Goal: Task Accomplishment & Management: Use online tool/utility

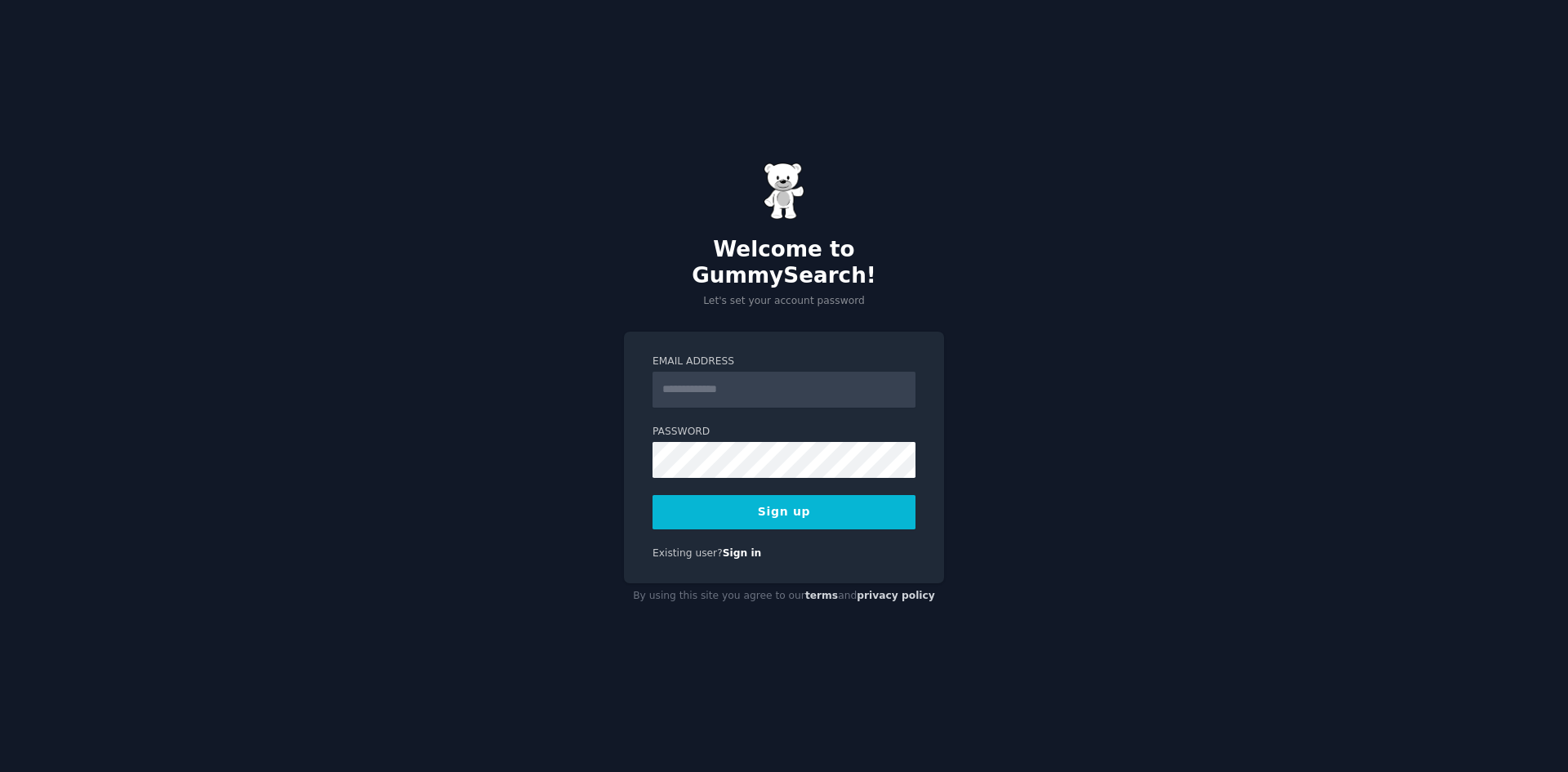
click at [723, 377] on input "Email Address" at bounding box center [783, 390] width 263 height 36
type input "**********"
click at [976, 441] on div "**********" at bounding box center [784, 386] width 1568 height 772
click at [780, 499] on button "Sign up" at bounding box center [783, 512] width 263 height 34
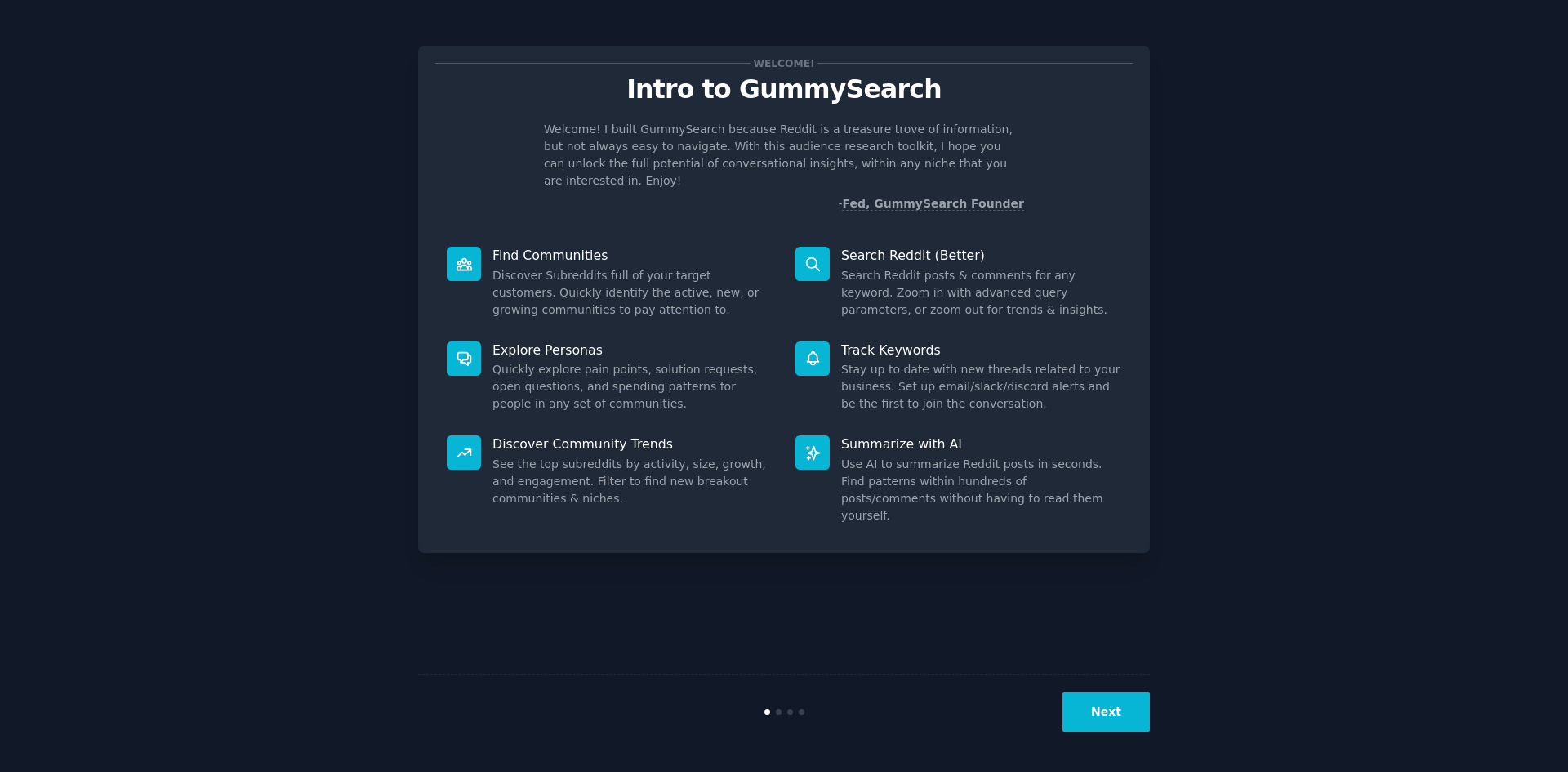
click at [1101, 714] on button "Next" at bounding box center [1106, 712] width 88 height 40
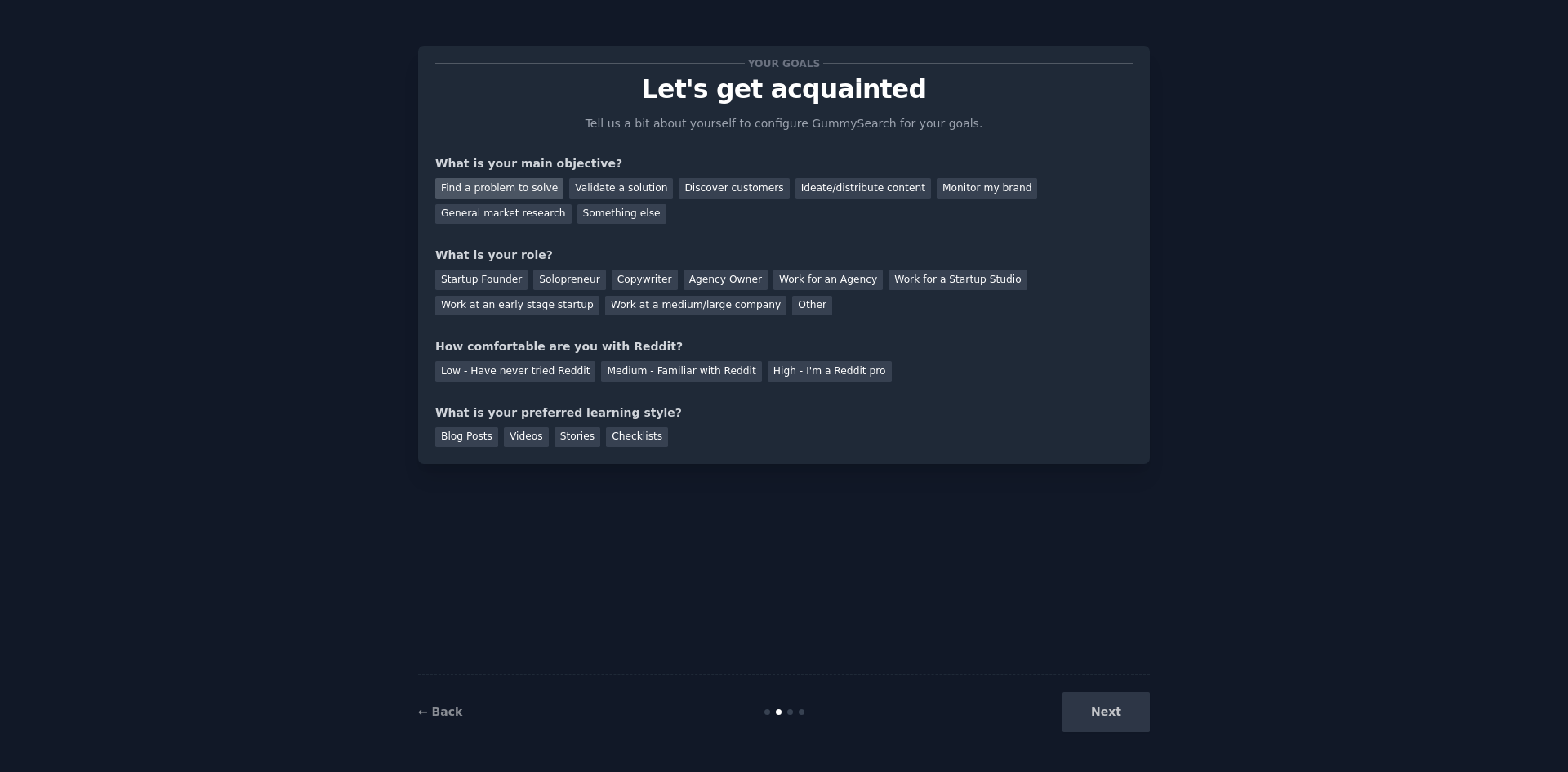
click at [494, 187] on div "Find a problem to solve" at bounding box center [499, 189] width 128 height 21
click at [560, 279] on div "Solopreneur" at bounding box center [569, 280] width 72 height 21
click at [603, 186] on div "Validate a solution" at bounding box center [621, 189] width 104 height 21
click at [501, 187] on div "Find a problem to solve" at bounding box center [499, 189] width 128 height 21
click at [1103, 719] on div "Next" at bounding box center [1027, 712] width 244 height 40
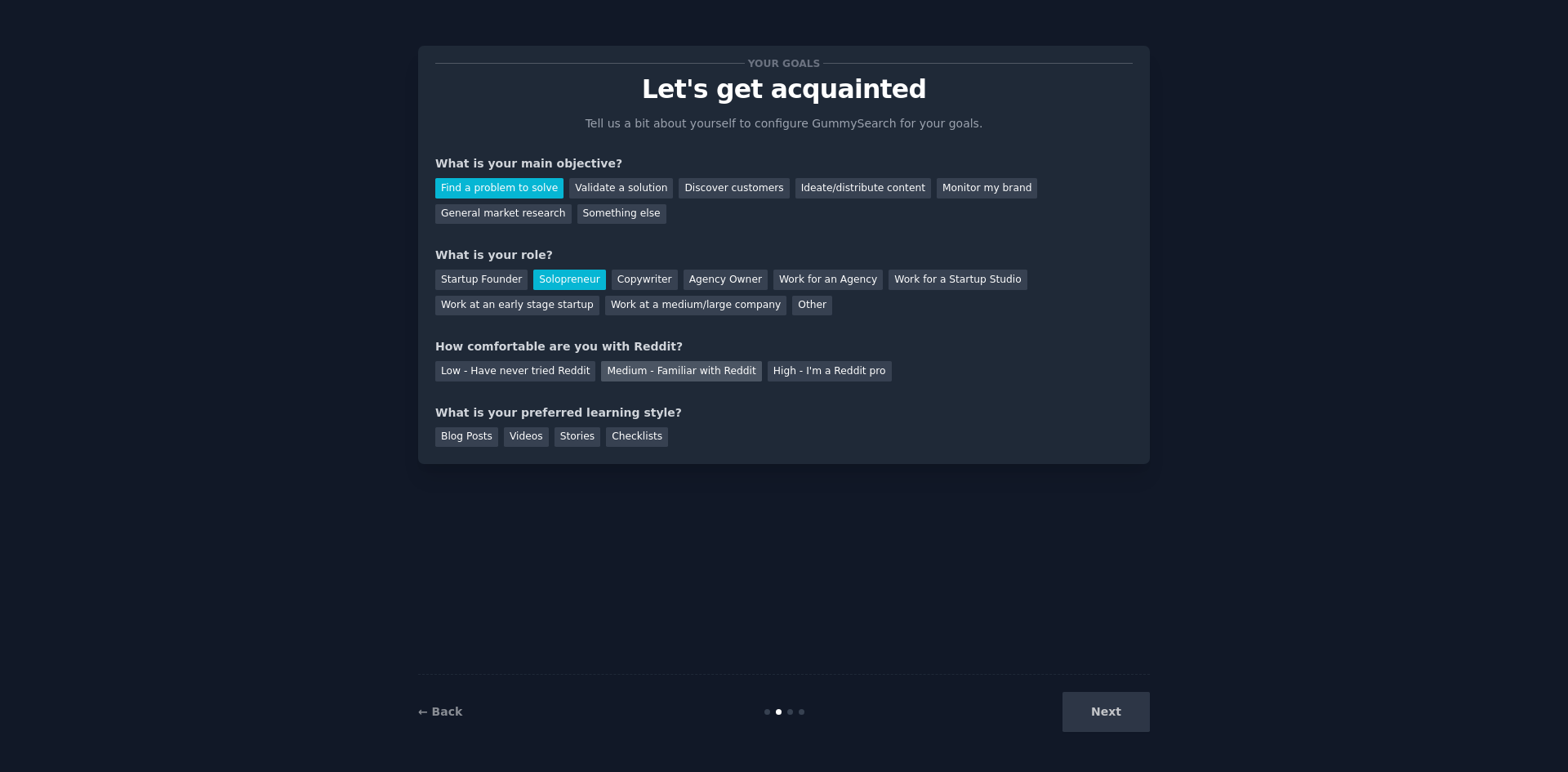
click at [658, 371] on div "Medium - Familiar with Reddit" at bounding box center [681, 371] width 160 height 21
click at [459, 439] on div "Blog Posts" at bounding box center [466, 438] width 63 height 21
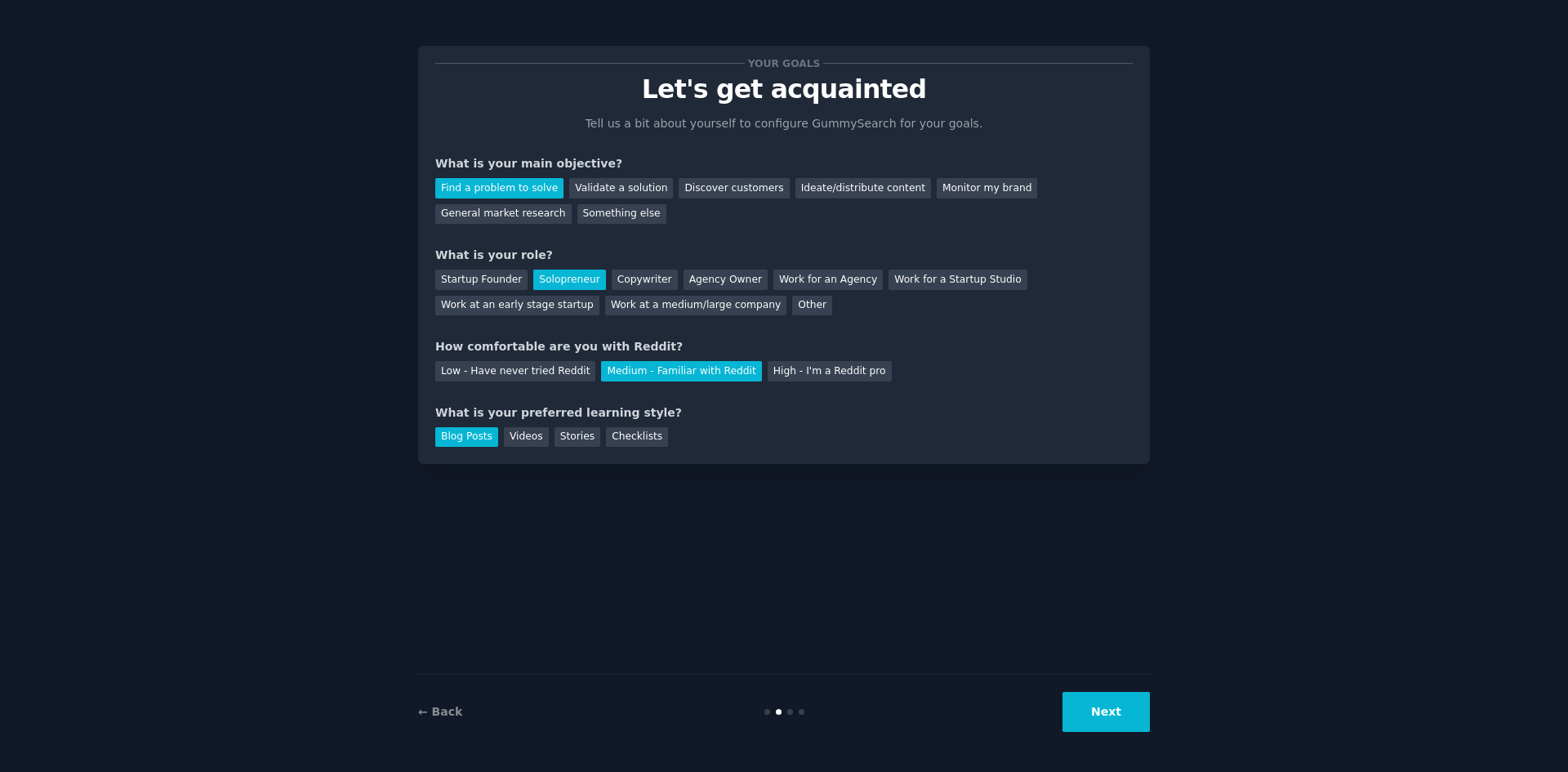
drag, startPoint x: 1119, startPoint y: 706, endPoint x: 1132, endPoint y: 693, distance: 18.4
click at [1118, 706] on button "Next" at bounding box center [1106, 712] width 88 height 40
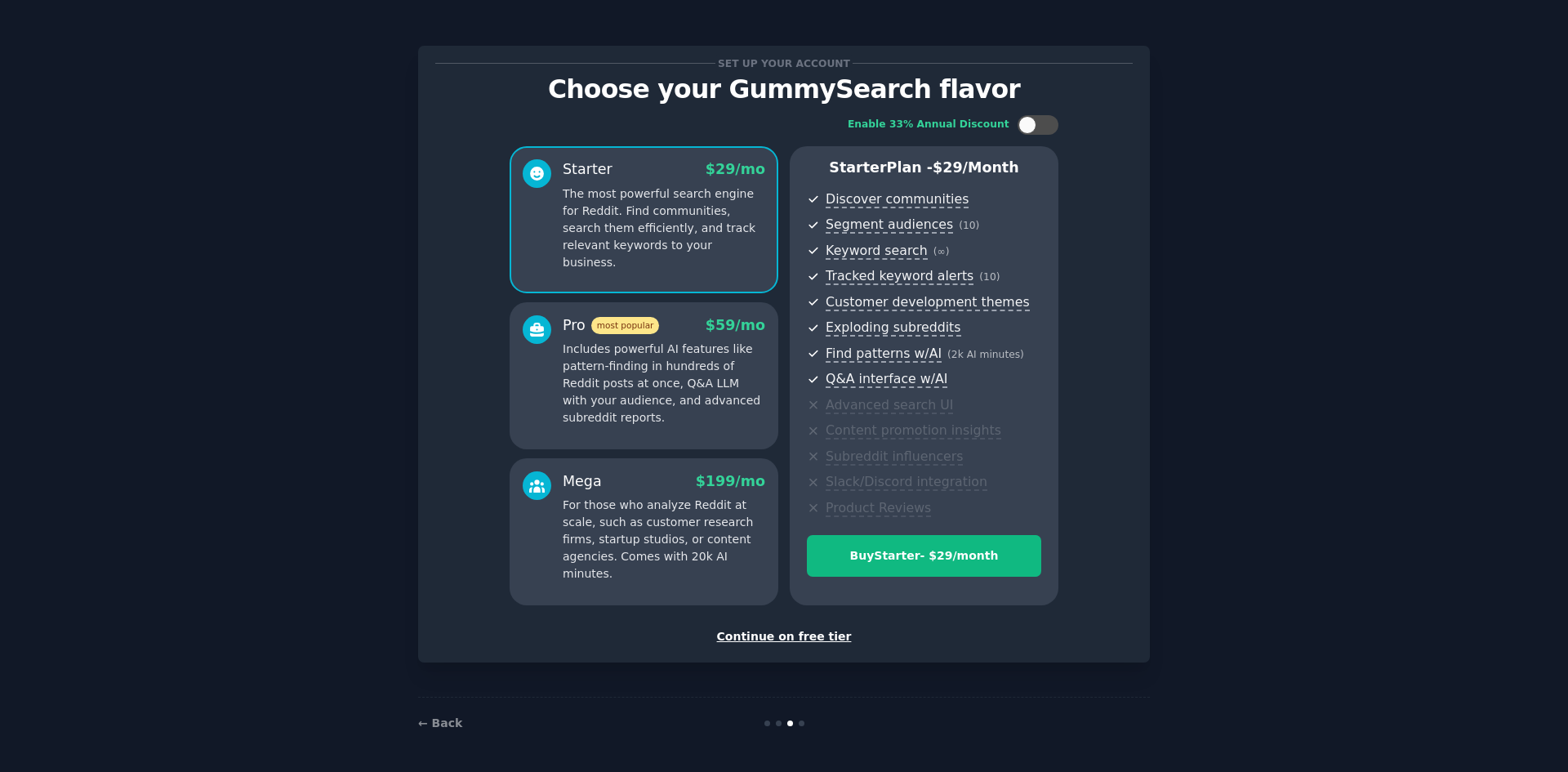
click at [798, 635] on div "Continue on free tier" at bounding box center [783, 636] width 697 height 17
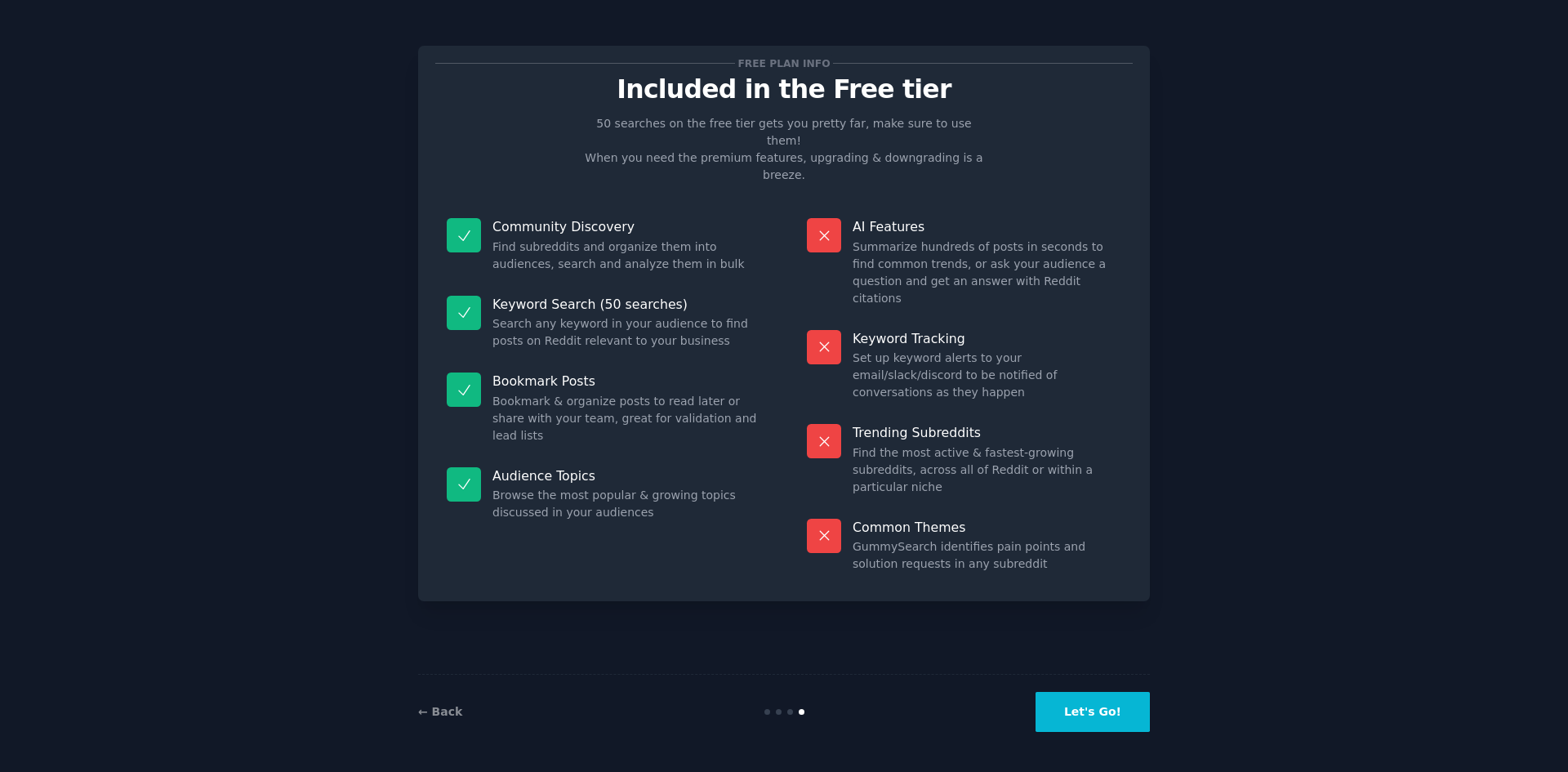
click at [1116, 709] on button "Let's Go!" at bounding box center [1092, 712] width 114 height 40
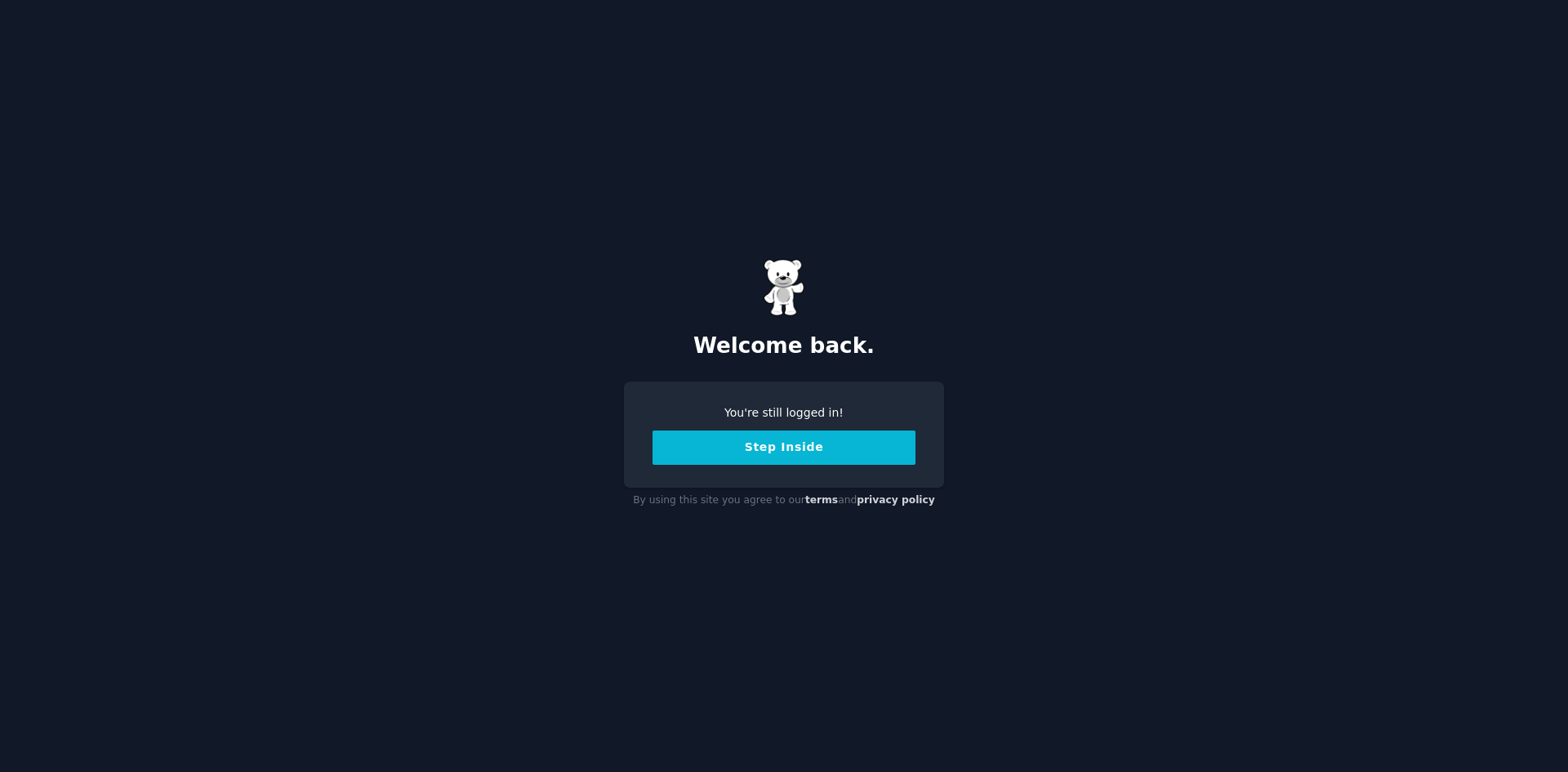
click at [787, 449] on button "Step Inside" at bounding box center [783, 447] width 263 height 34
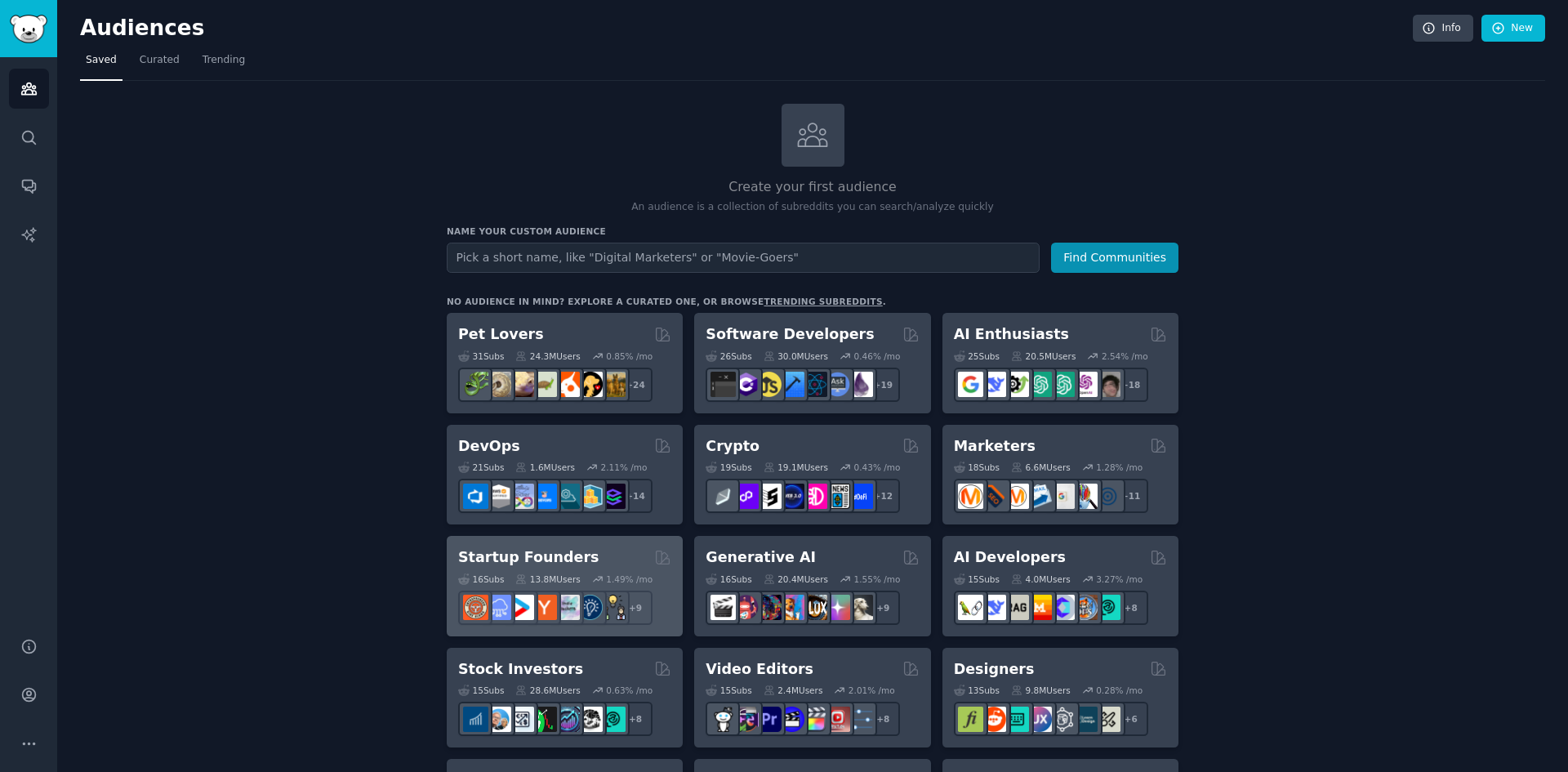
click at [562, 557] on h2 "Startup Founders" at bounding box center [527, 558] width 141 height 21
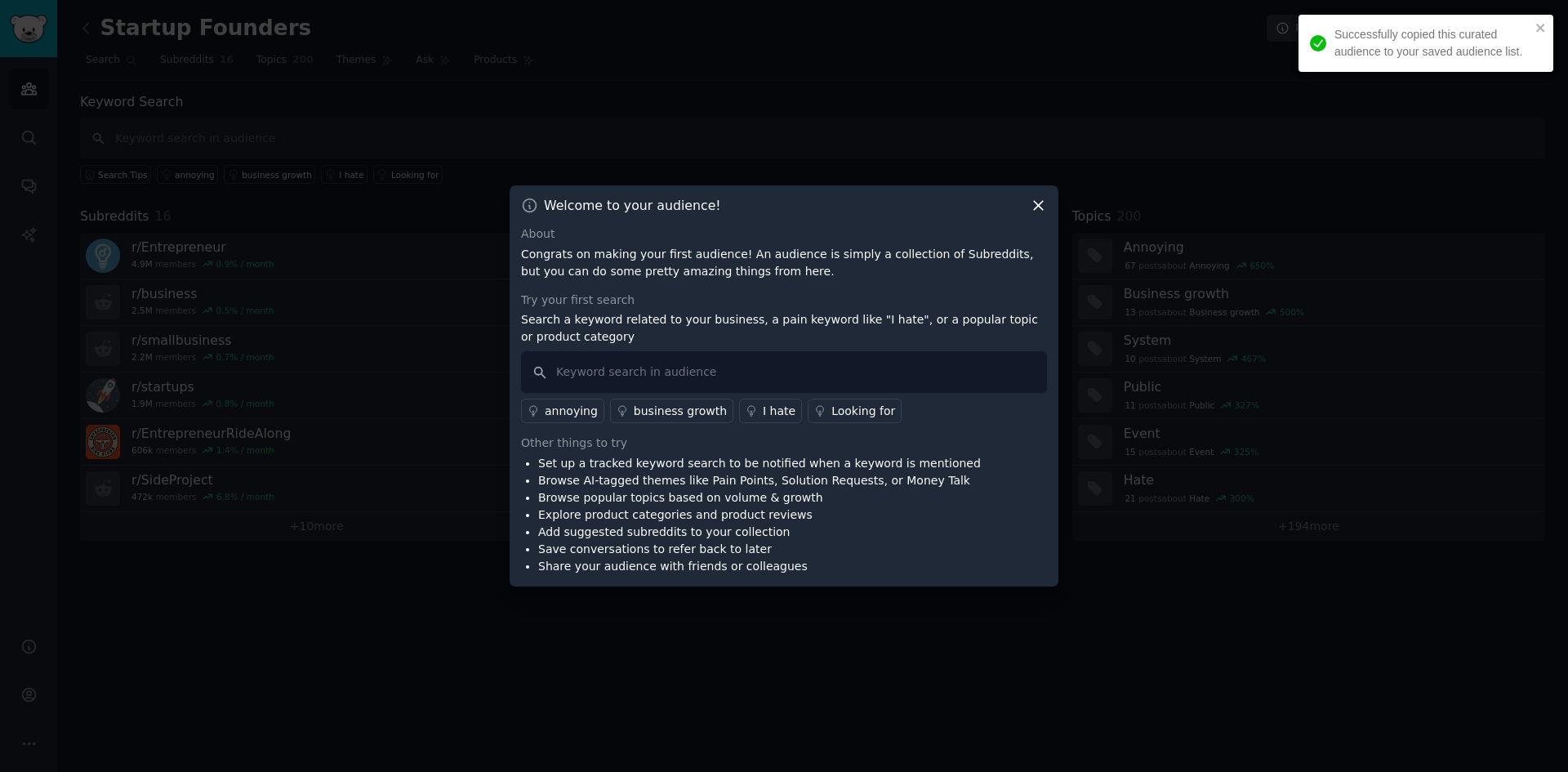
click at [1030, 206] on icon at bounding box center [1038, 206] width 17 height 17
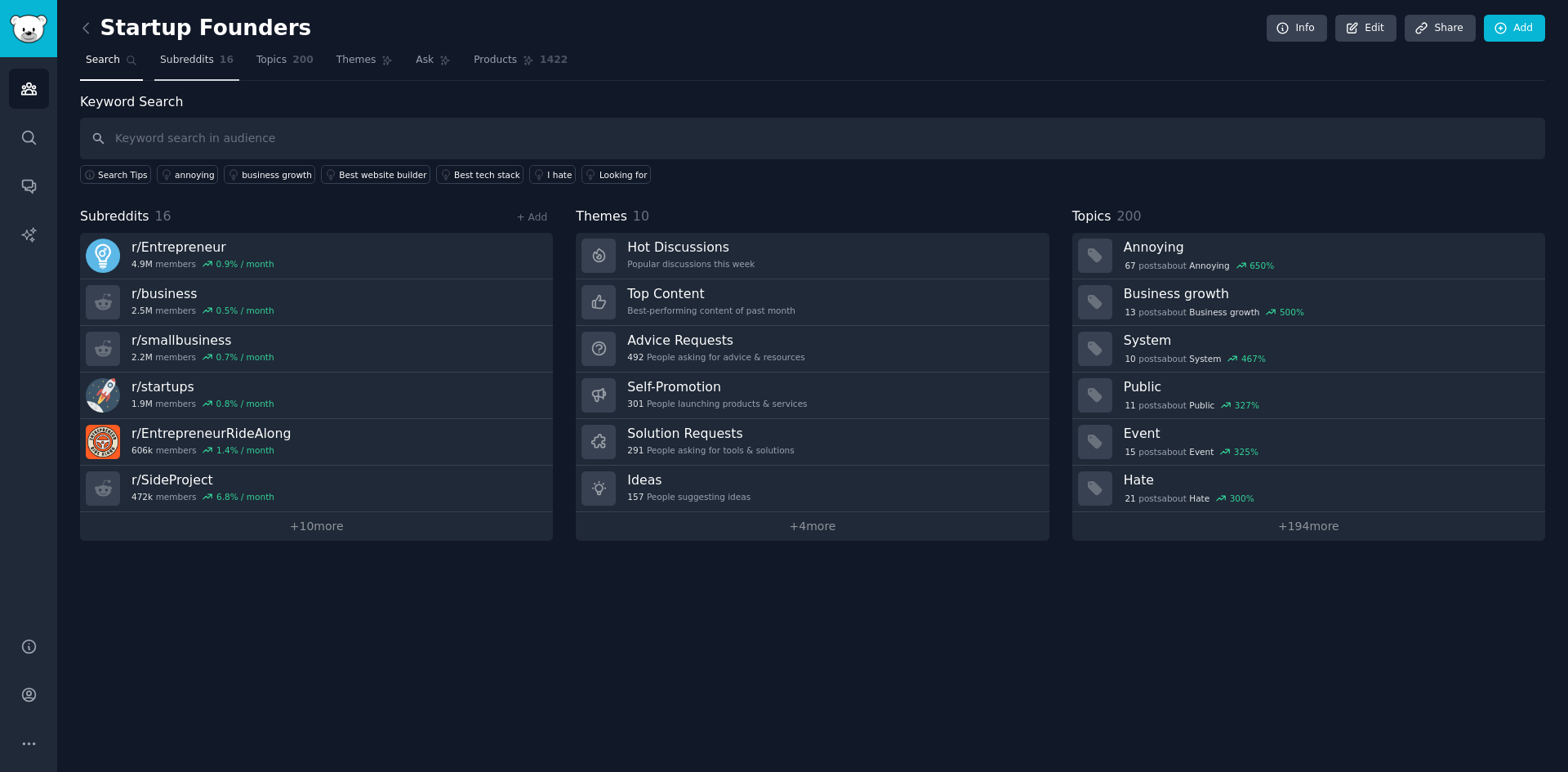
click at [188, 52] on link "Subreddits 16" at bounding box center [197, 63] width 85 height 33
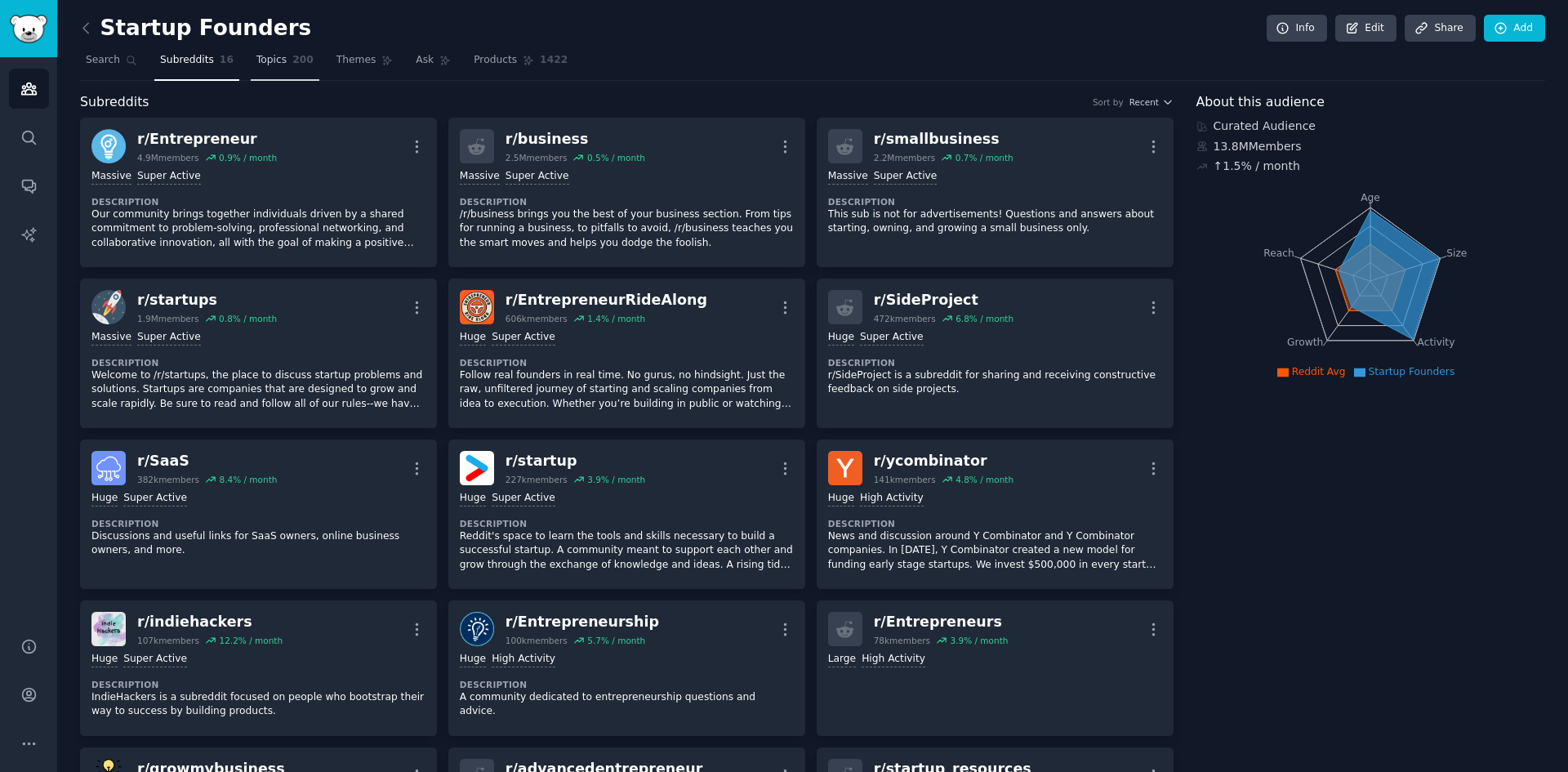
click at [272, 60] on span "Topics" at bounding box center [272, 60] width 30 height 15
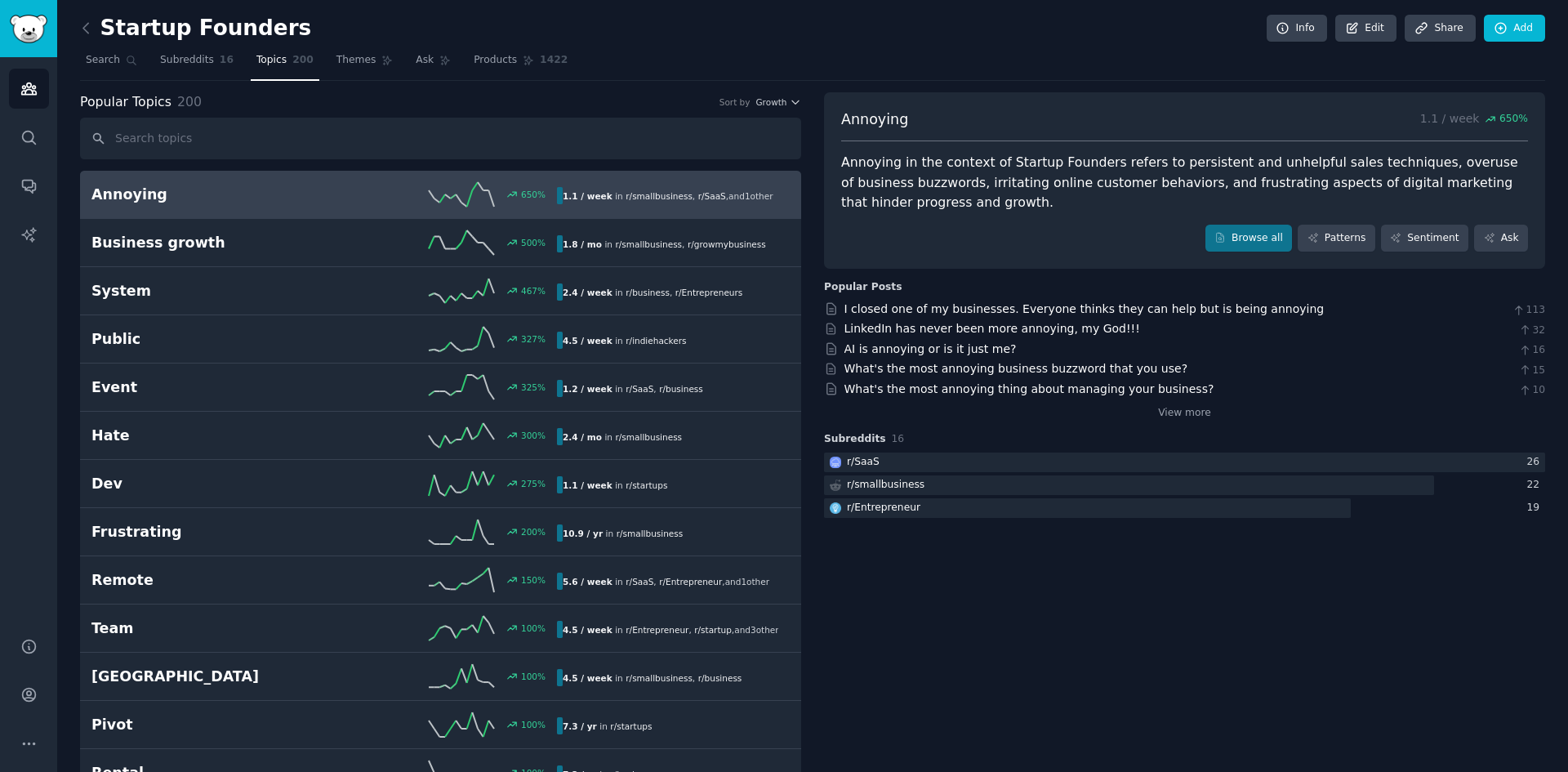
click at [187, 144] on input "text" at bounding box center [441, 139] width 721 height 42
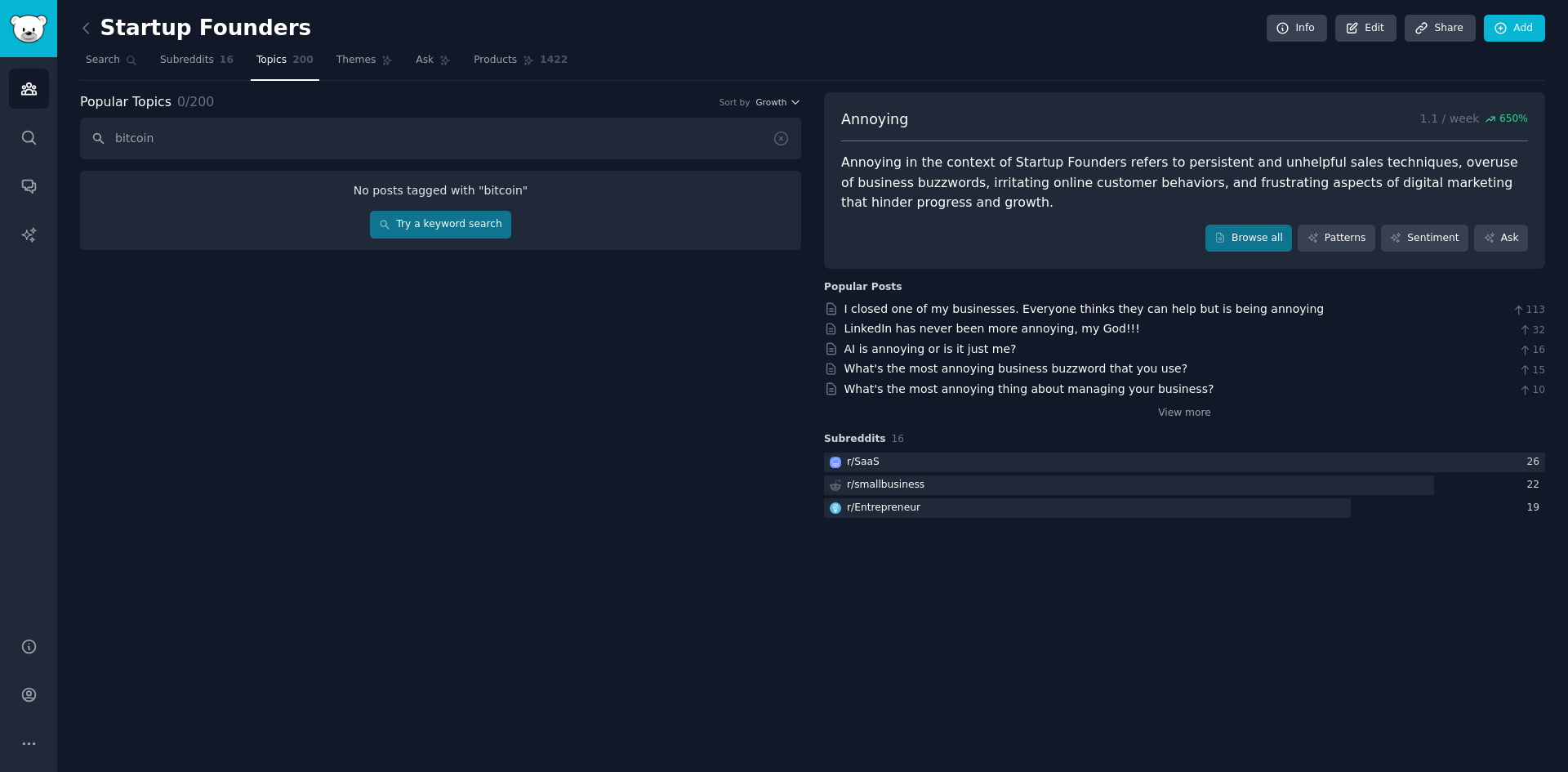
type input "bitcoin"
click at [354, 305] on div "Popular Topics 0 / 200 Sort by Growth bitcoin No posts tagged with " bitcoin " …" at bounding box center [441, 307] width 721 height 428
click at [187, 54] on span "Subreddits" at bounding box center [187, 60] width 54 height 15
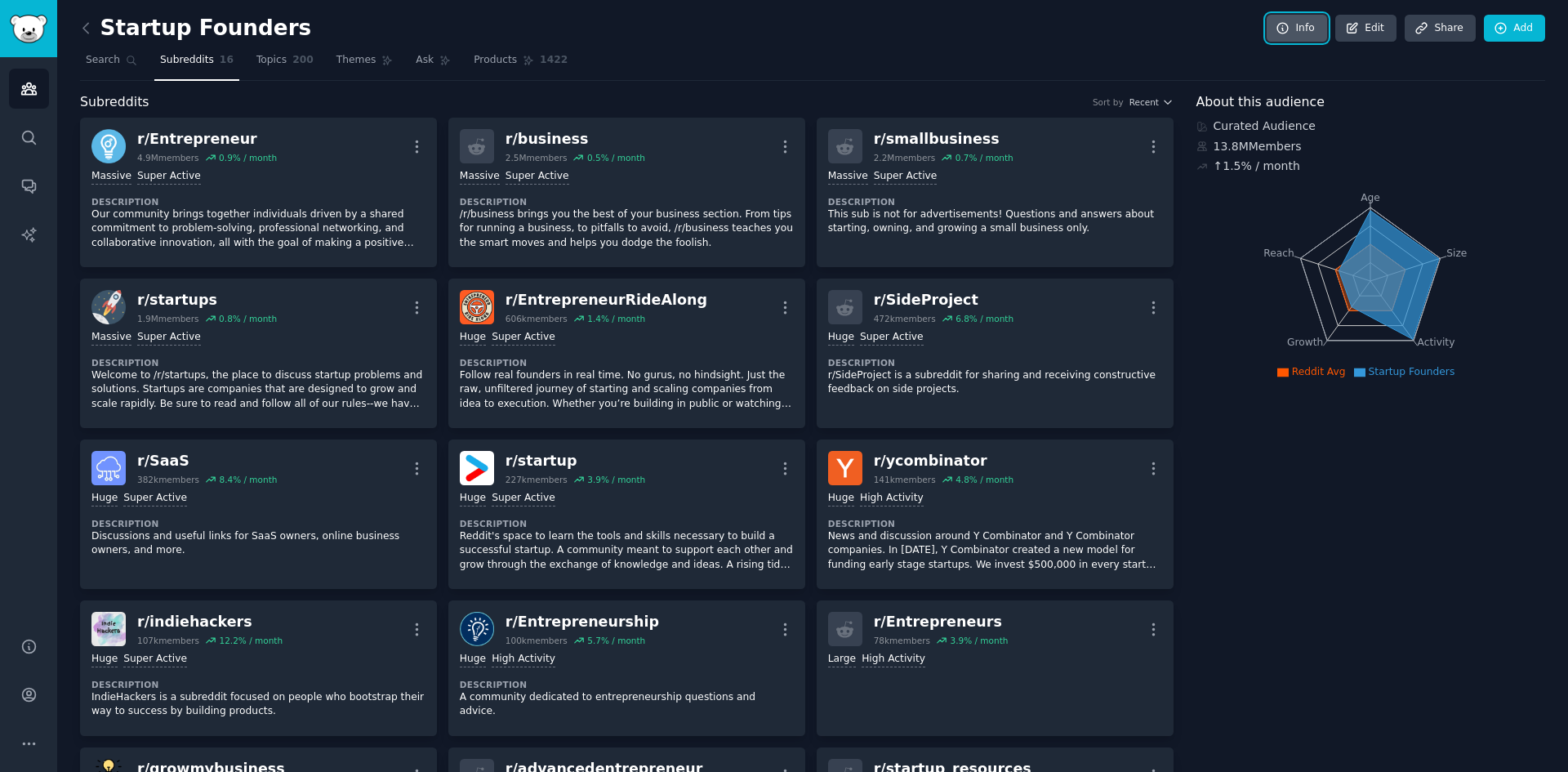
click at [1298, 27] on link "Info" at bounding box center [1296, 28] width 60 height 27
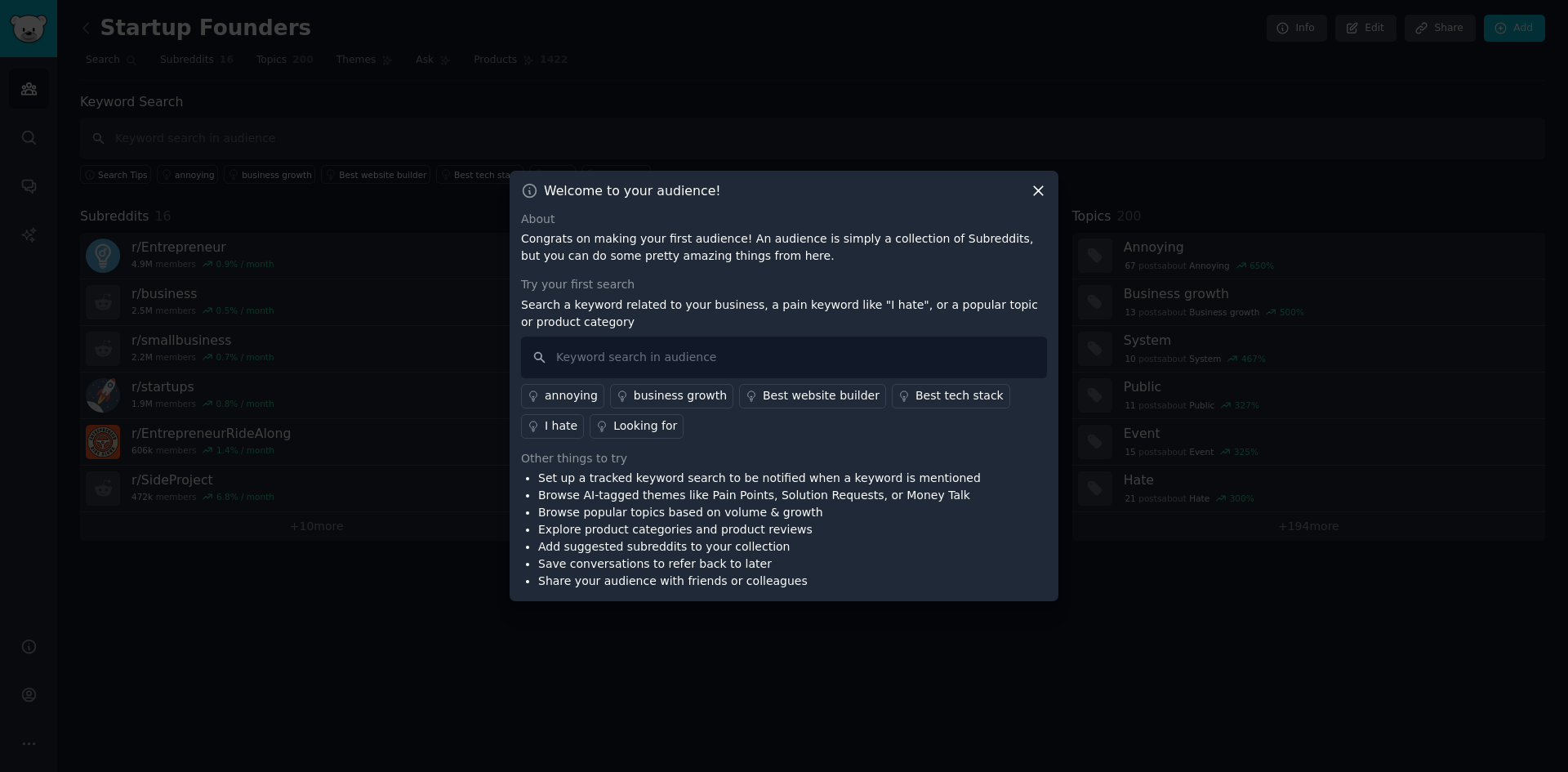
click at [1043, 195] on icon at bounding box center [1038, 191] width 17 height 17
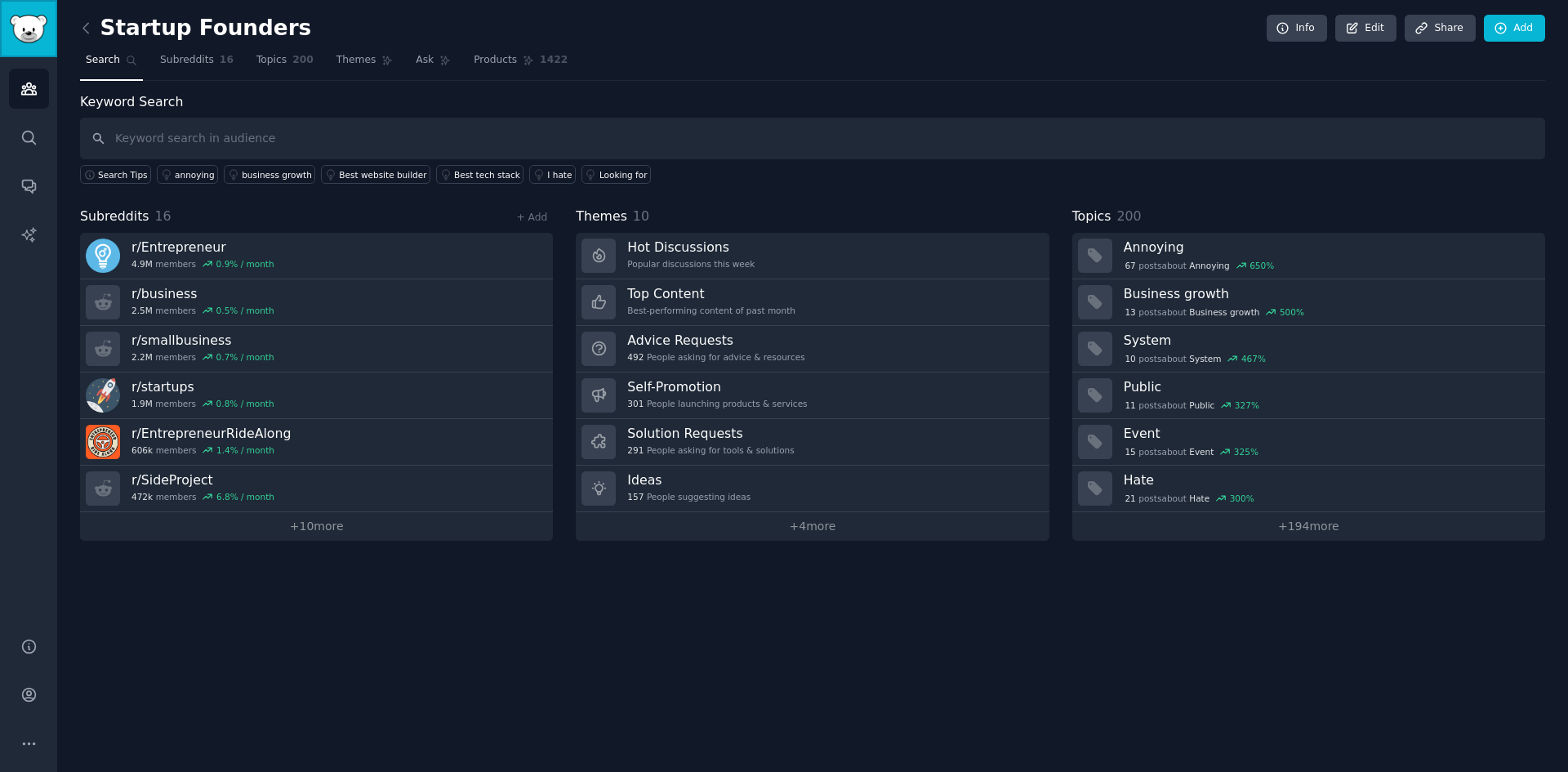
click at [35, 25] on img "Sidebar" at bounding box center [28, 29] width 38 height 28
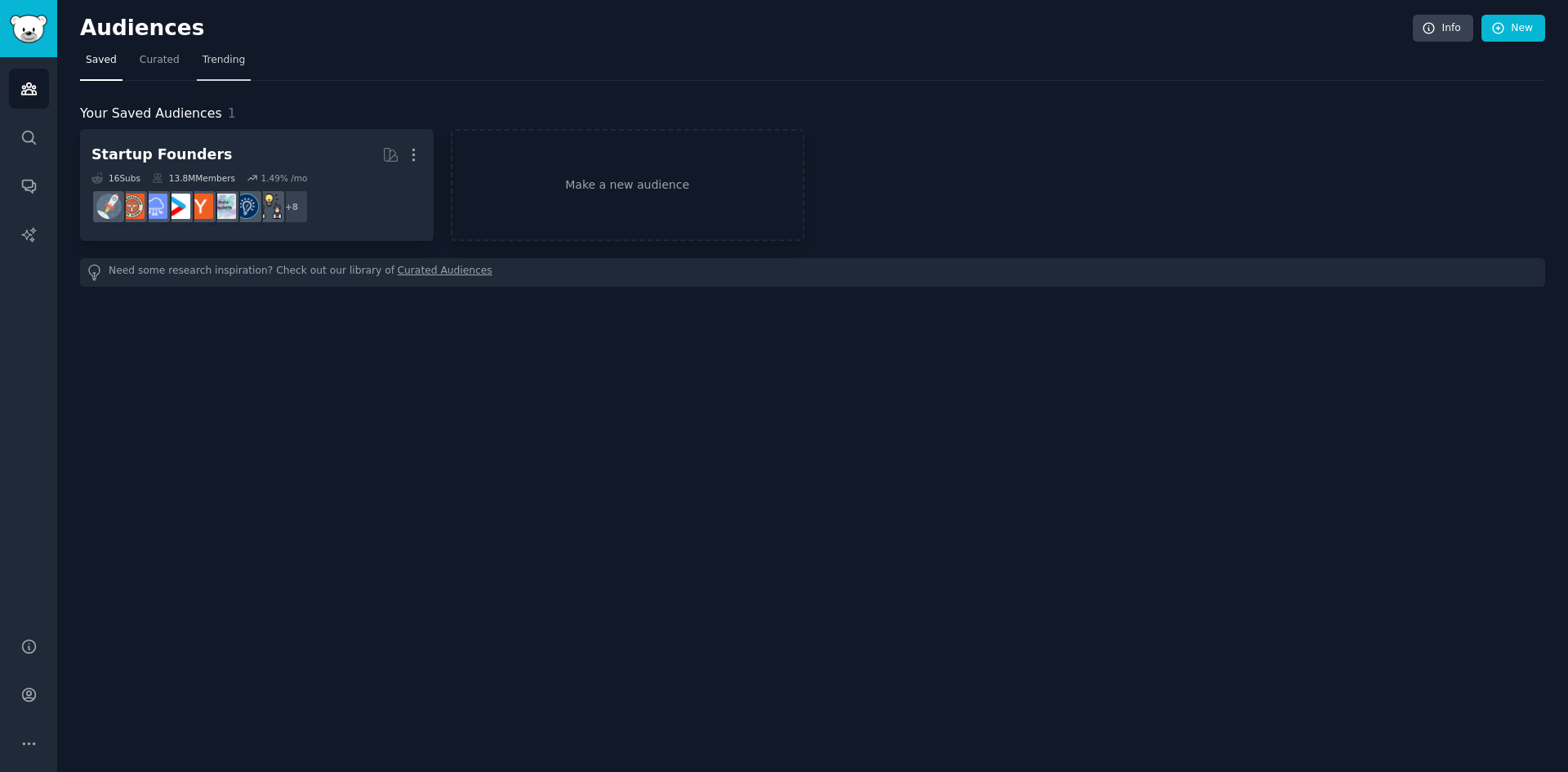
click at [209, 65] on span "Trending" at bounding box center [224, 60] width 42 height 15
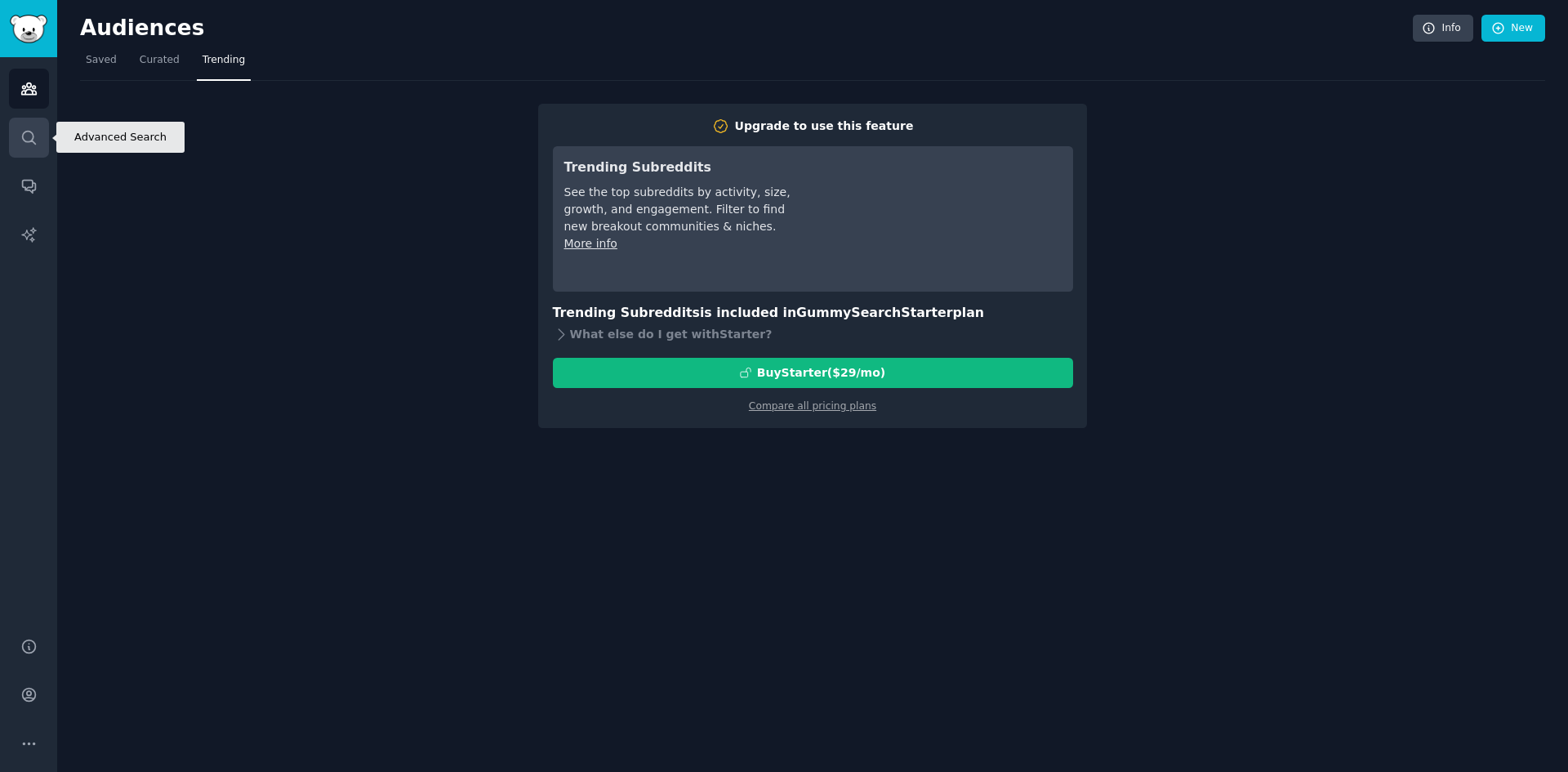
click at [15, 134] on link "Search" at bounding box center [29, 138] width 40 height 40
